Goal: Task Accomplishment & Management: Manage account settings

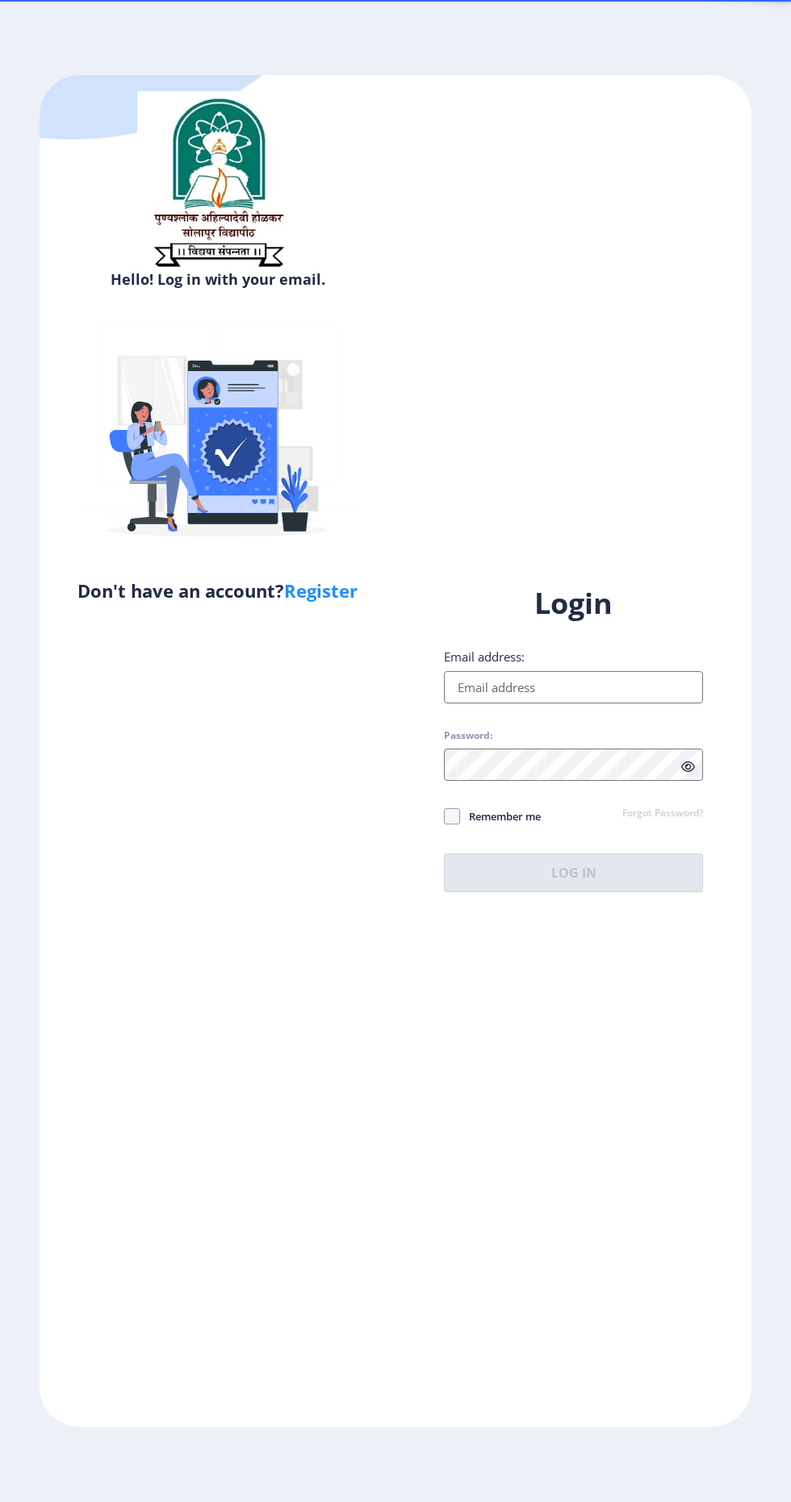
click at [610, 704] on input "Email address:" at bounding box center [573, 687] width 259 height 32
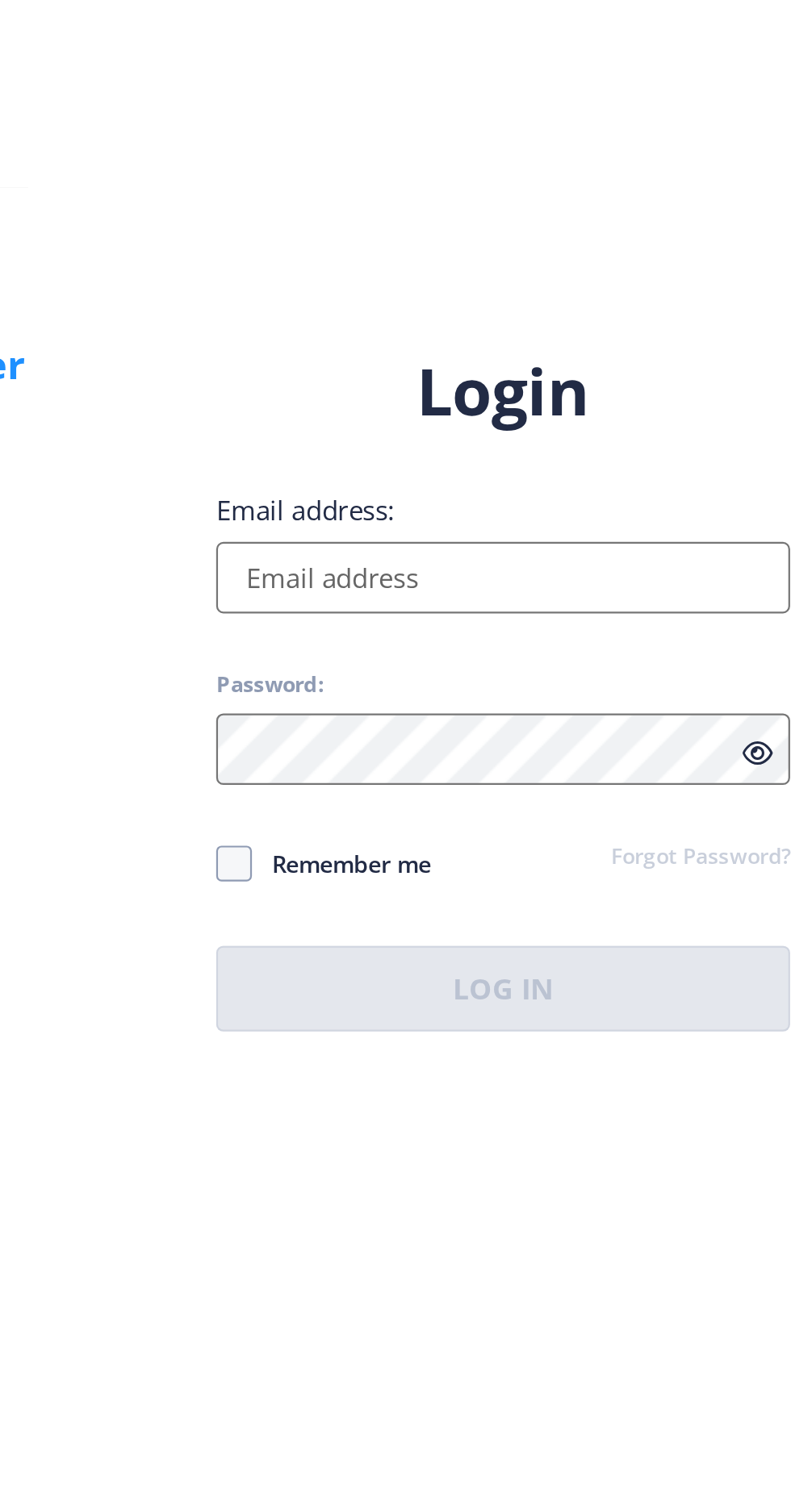
type input "[EMAIL_ADDRESS][DOMAIN_NAME]"
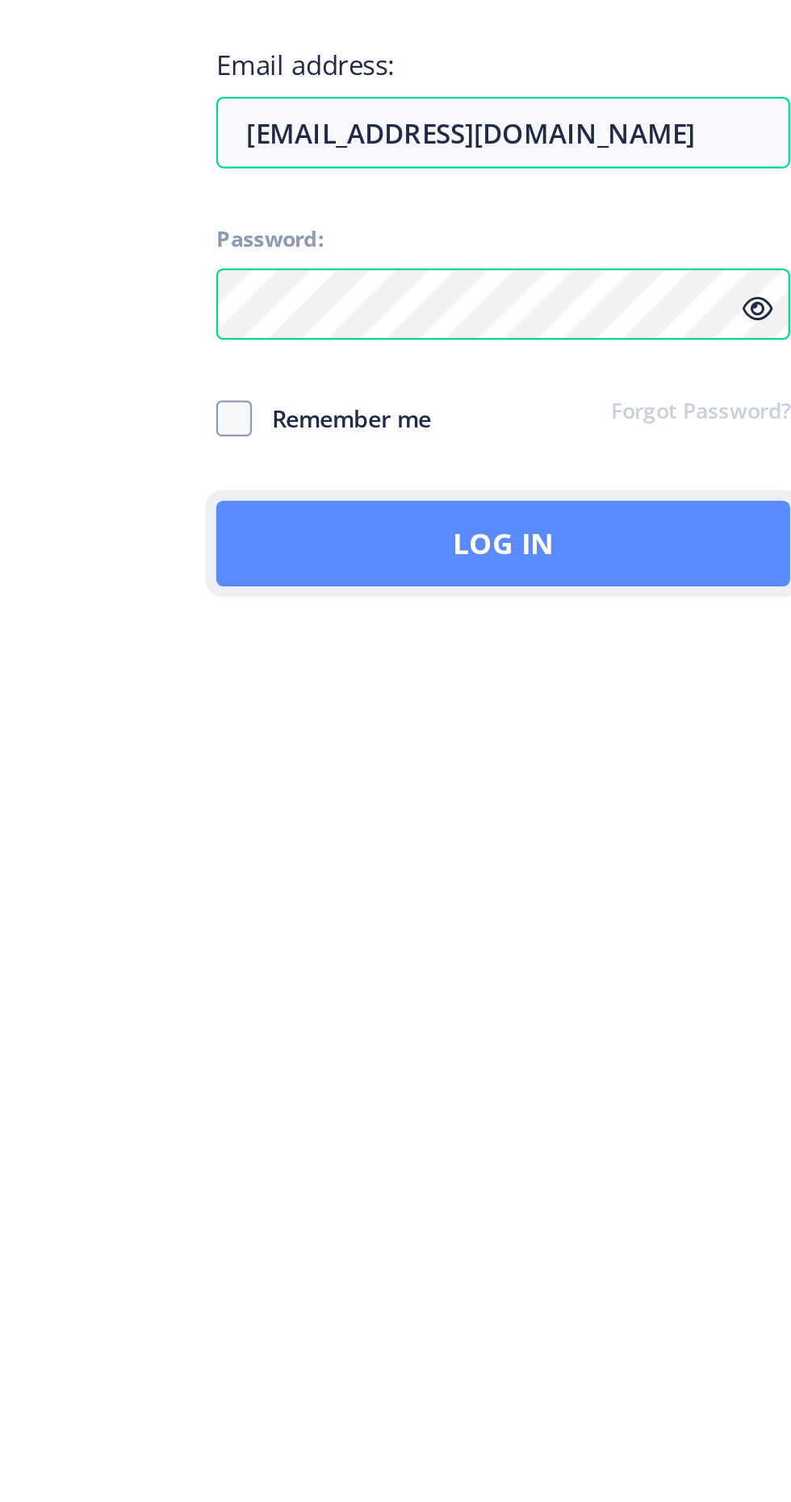
click at [560, 892] on button "Log In" at bounding box center [573, 873] width 259 height 39
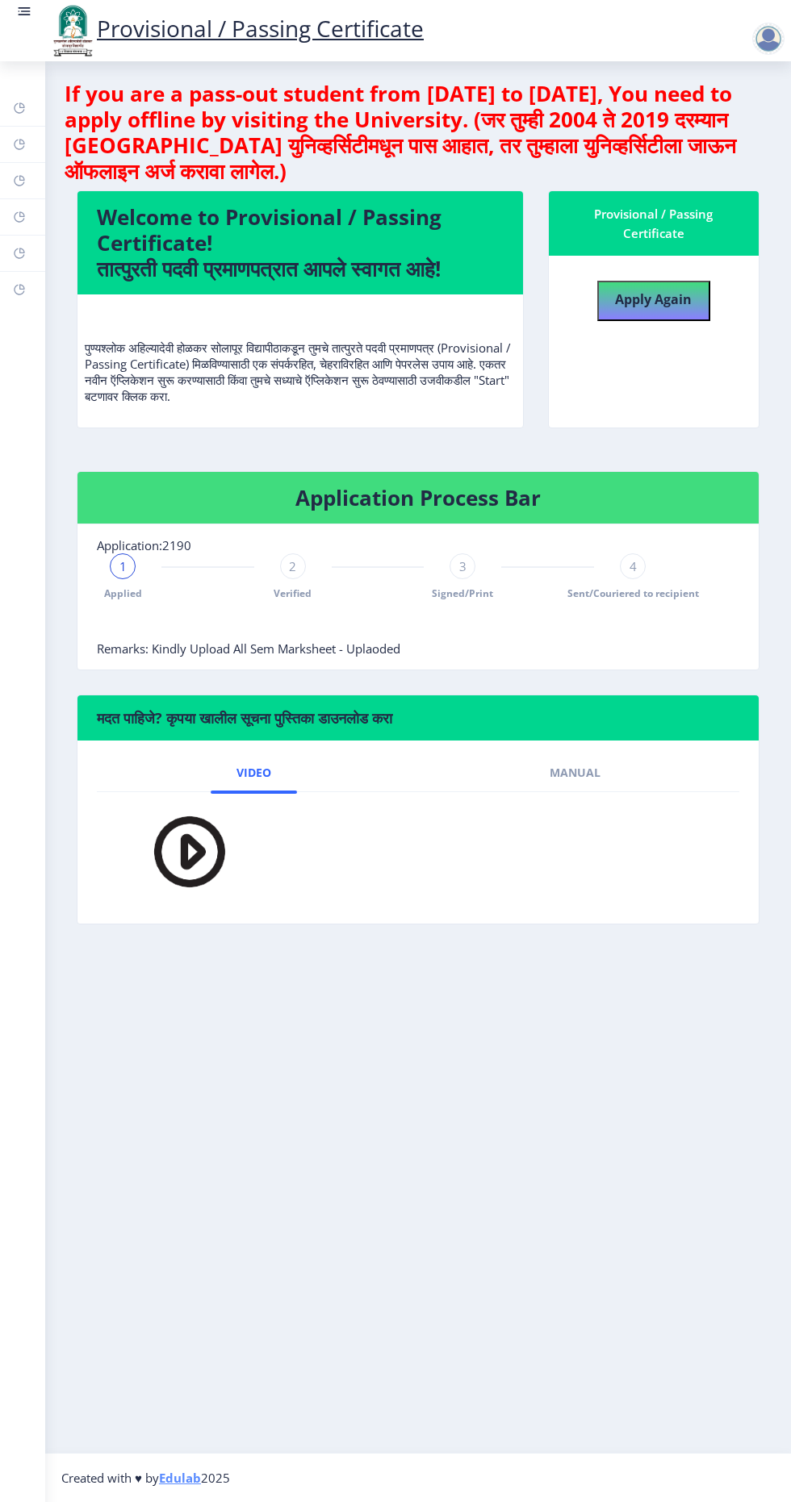
click at [55, 23] on img at bounding box center [72, 30] width 48 height 55
click at [24, 33] on link at bounding box center [24, 30] width 16 height 55
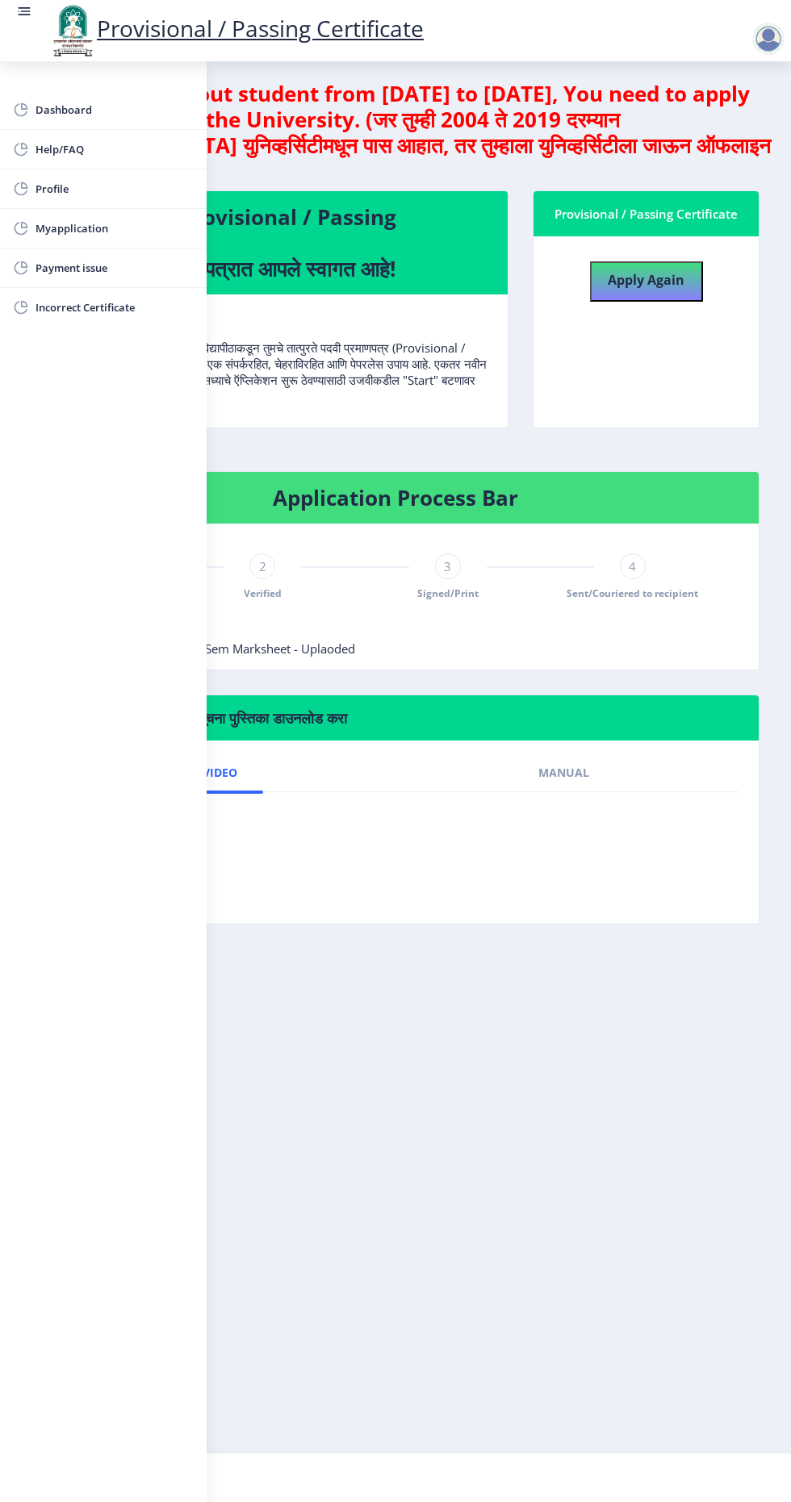
click at [448, 1453] on nb-layout-column "If you are a pass-out student from [DATE] to [DATE], You need to apply offline …" at bounding box center [395, 757] width 791 height 1392
